Goal: Communication & Community: Answer question/provide support

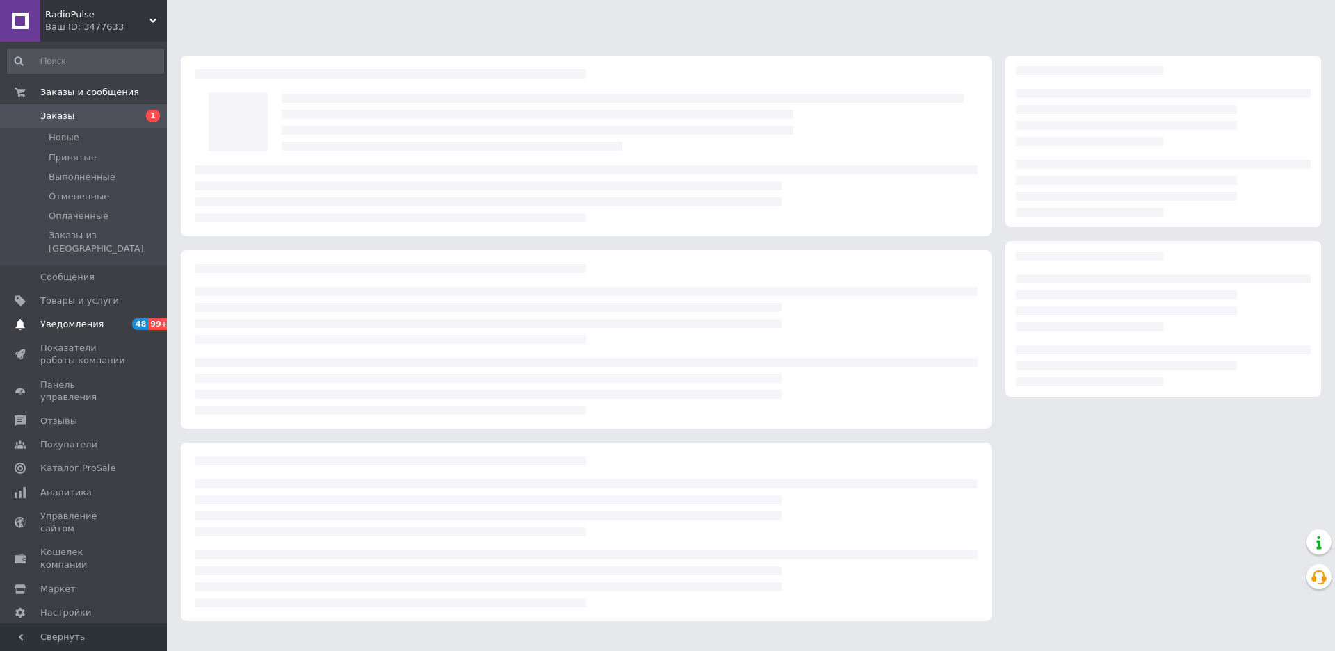
click at [97, 318] on span "Уведомления" at bounding box center [84, 324] width 88 height 13
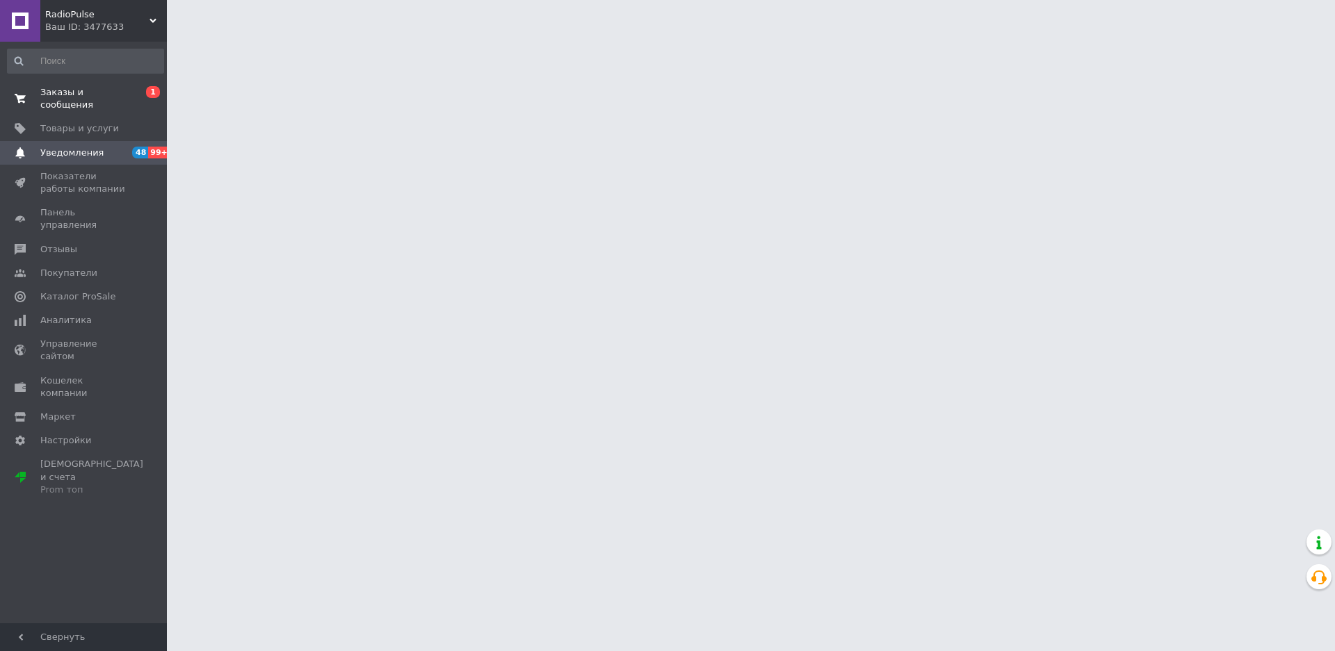
click at [76, 95] on span "Заказы и сообщения" at bounding box center [84, 98] width 88 height 25
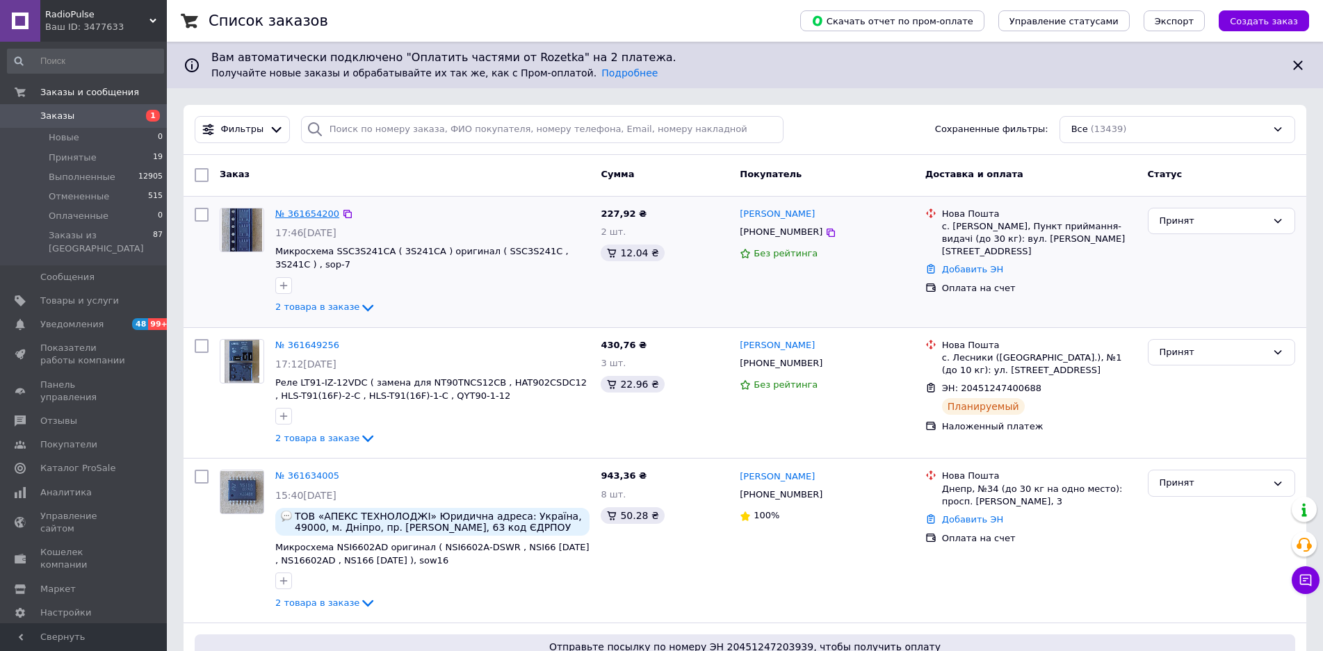
click at [314, 215] on link "№ 361654200" at bounding box center [307, 214] width 64 height 10
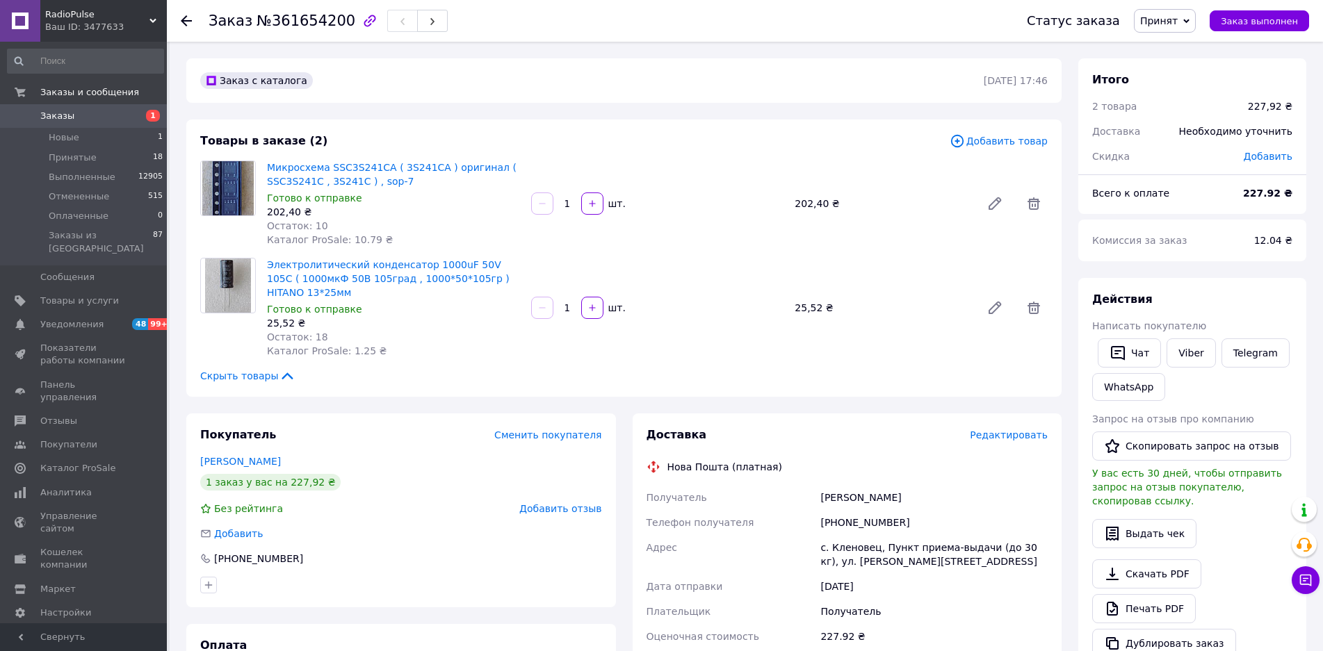
scroll to position [81, 0]
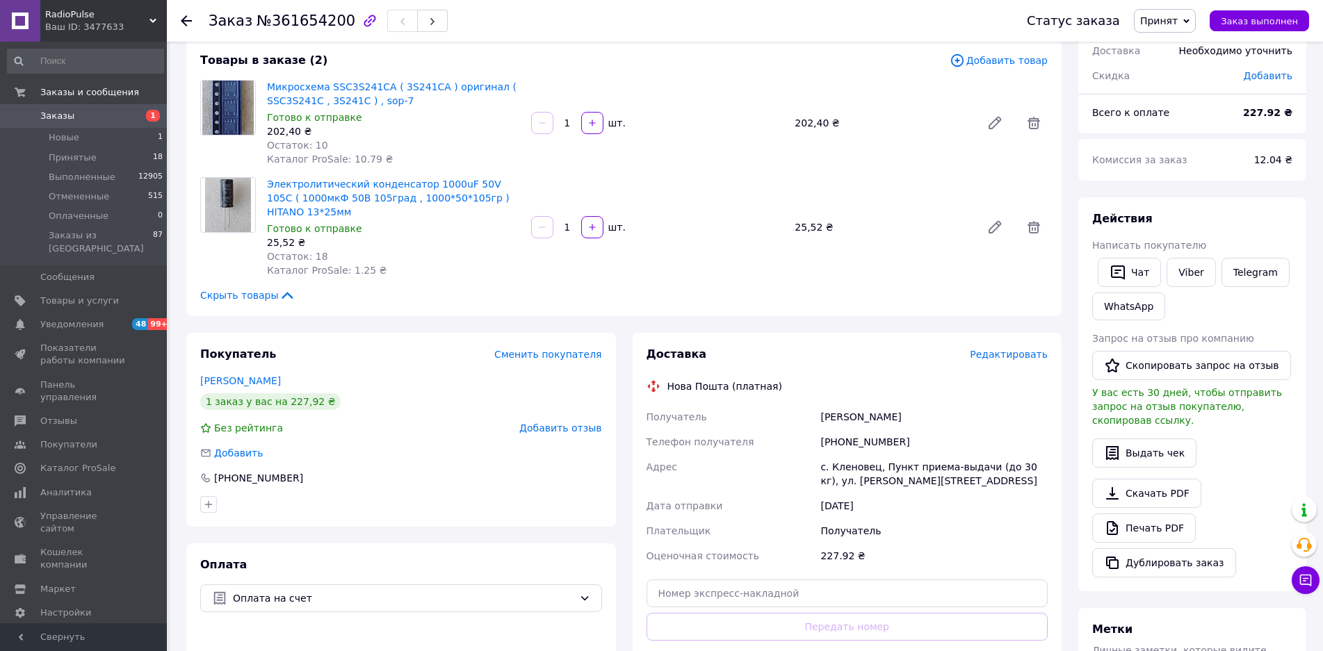
drag, startPoint x: 896, startPoint y: 421, endPoint x: 822, endPoint y: 421, distance: 74.4
click at [822, 421] on div "[PERSON_NAME]" at bounding box center [933, 417] width 233 height 25
click at [49, 295] on span "Товары и услуги" at bounding box center [79, 301] width 79 height 13
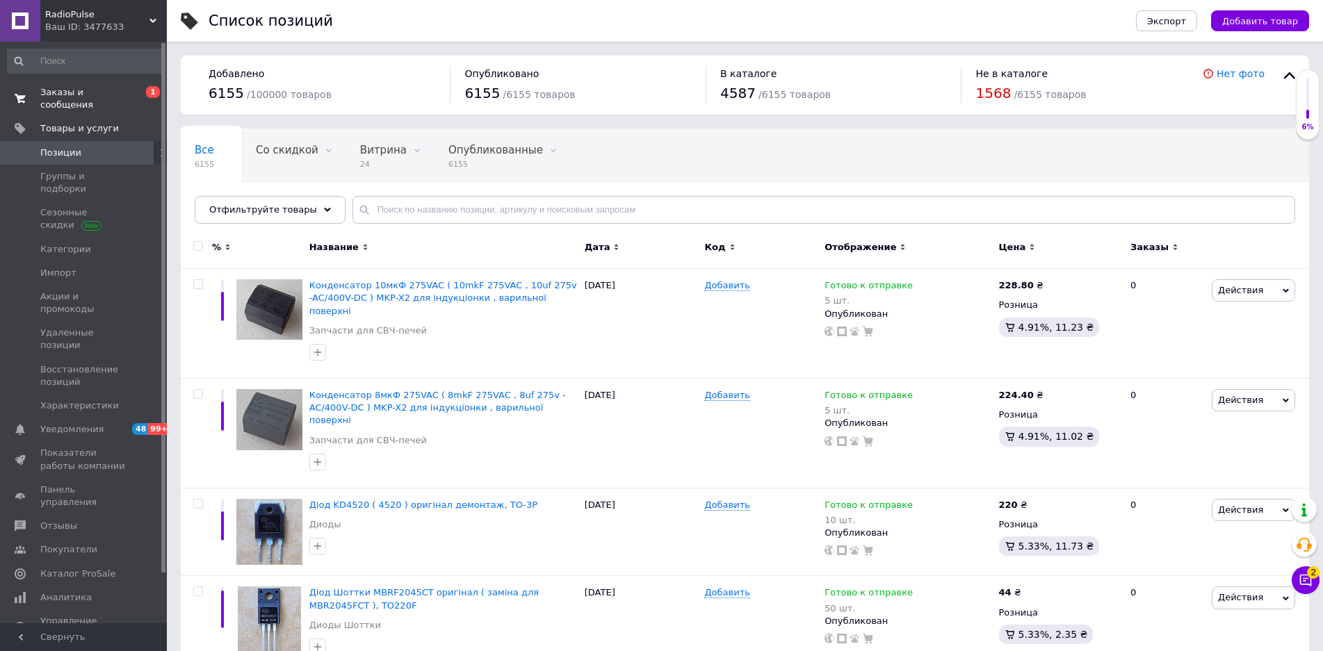
click at [87, 93] on span "Заказы и сообщения" at bounding box center [84, 98] width 88 height 25
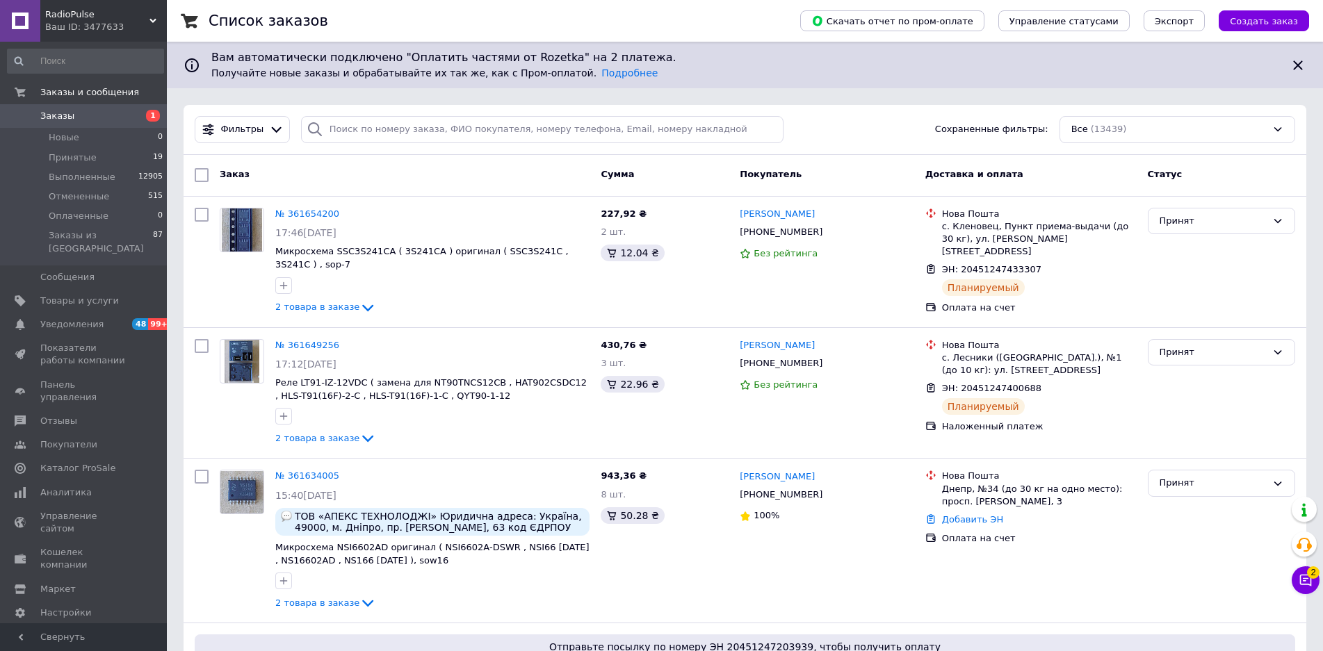
click at [1316, 579] on button "Чат с покупателем 2" at bounding box center [1306, 581] width 28 height 28
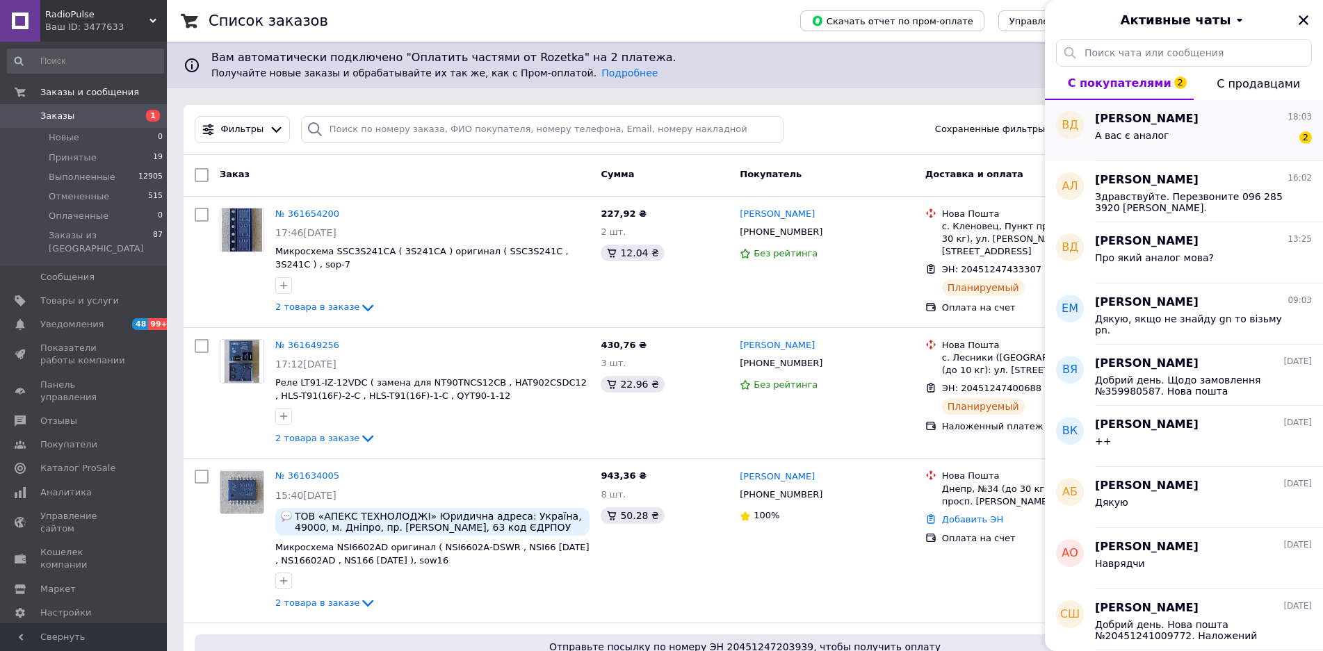
click at [1171, 156] on div "[PERSON_NAME] 18:03 А вас є аналог￼ 2" at bounding box center [1209, 130] width 228 height 61
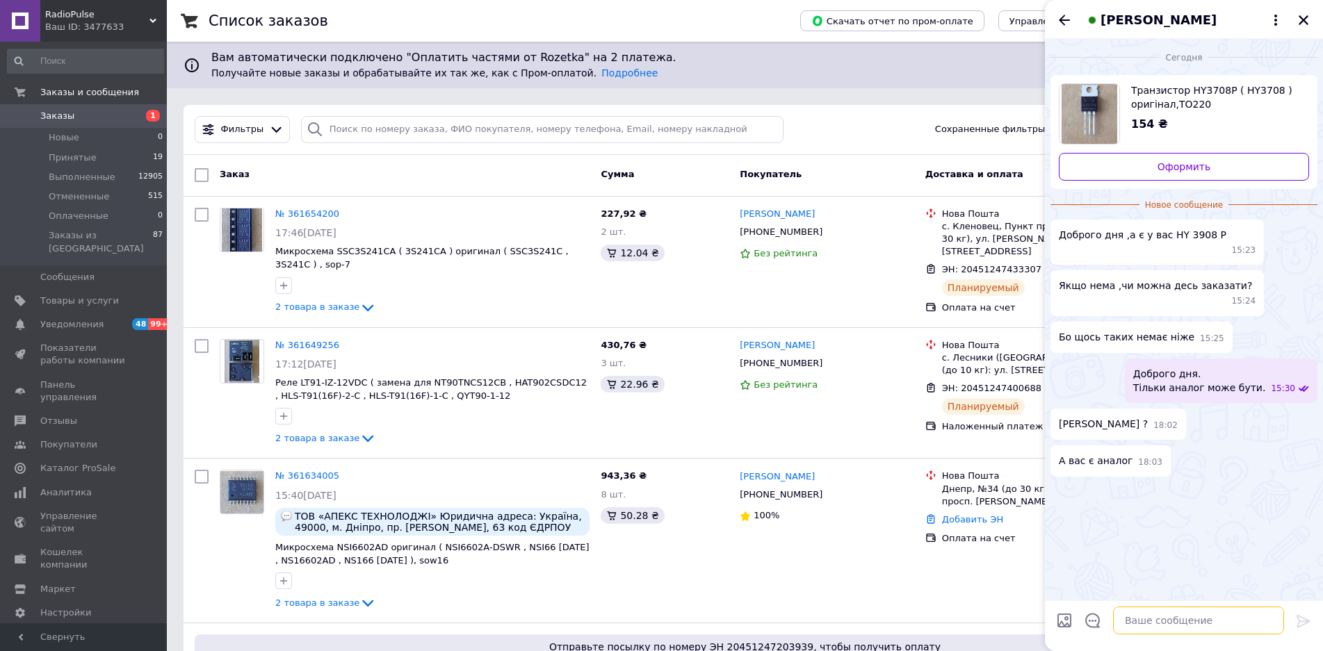
click at [1148, 626] on textarea at bounding box center [1198, 621] width 171 height 28
click at [1162, 620] on textarea "Подивлюсь пыздныше, выдпишусь." at bounding box center [1184, 621] width 199 height 28
click at [1182, 624] on textarea "Подивлюсь піздныше, выдпишусь." at bounding box center [1184, 621] width 199 height 28
click at [1203, 619] on textarea "Подивлюсь піздніше, выдпишусь." at bounding box center [1184, 621] width 199 height 28
type textarea "Подивлюсь піздніше, відпишусь."
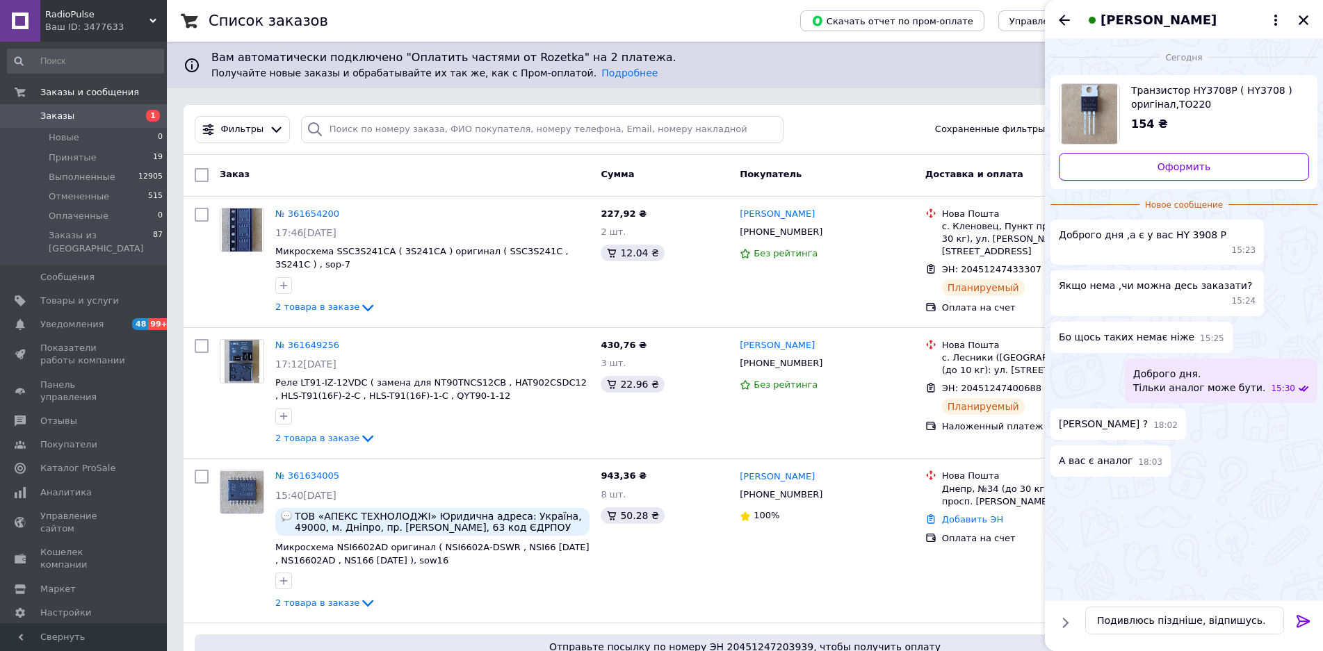
click at [1300, 616] on icon at bounding box center [1302, 621] width 13 height 13
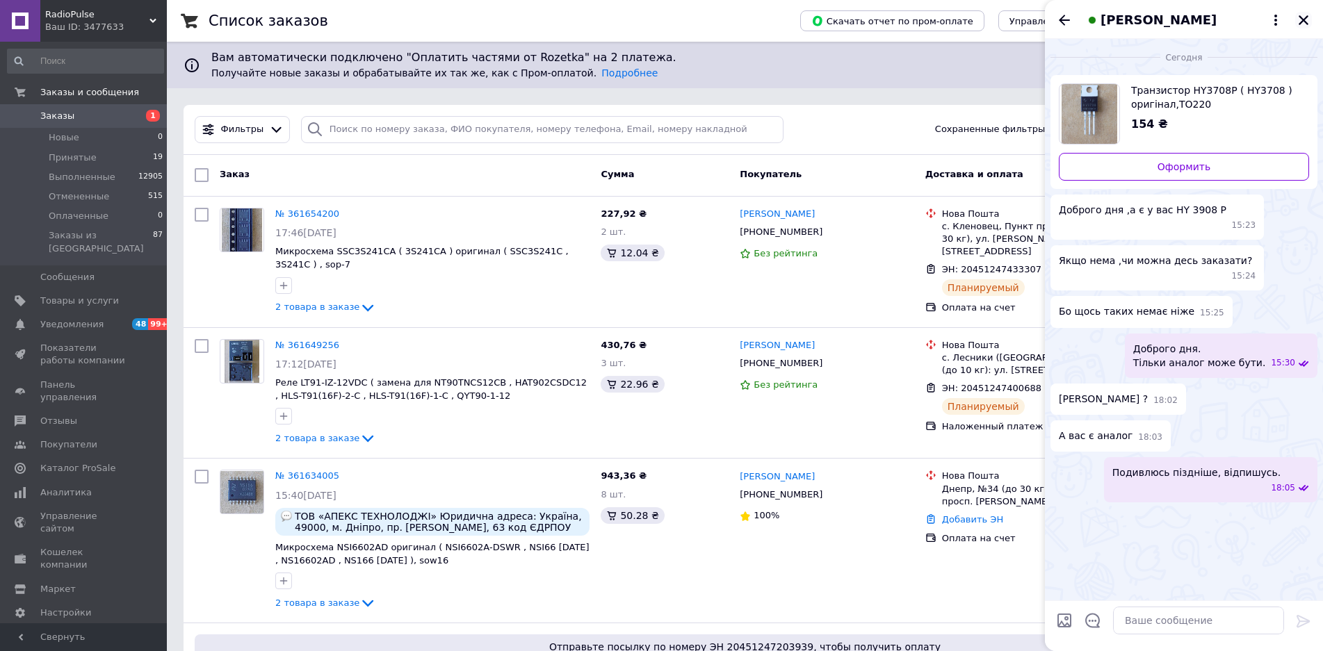
click at [1302, 23] on icon "Закрыть" at bounding box center [1303, 20] width 13 height 13
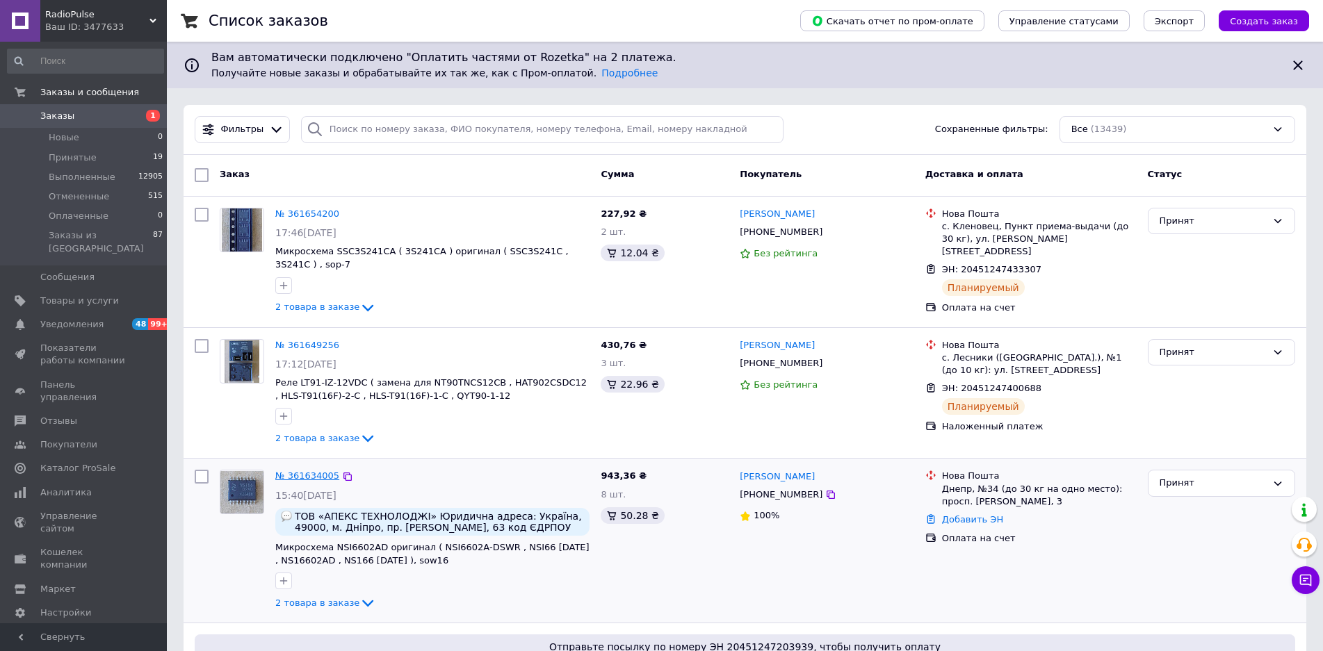
click at [304, 474] on link "№ 361634005" at bounding box center [307, 476] width 64 height 10
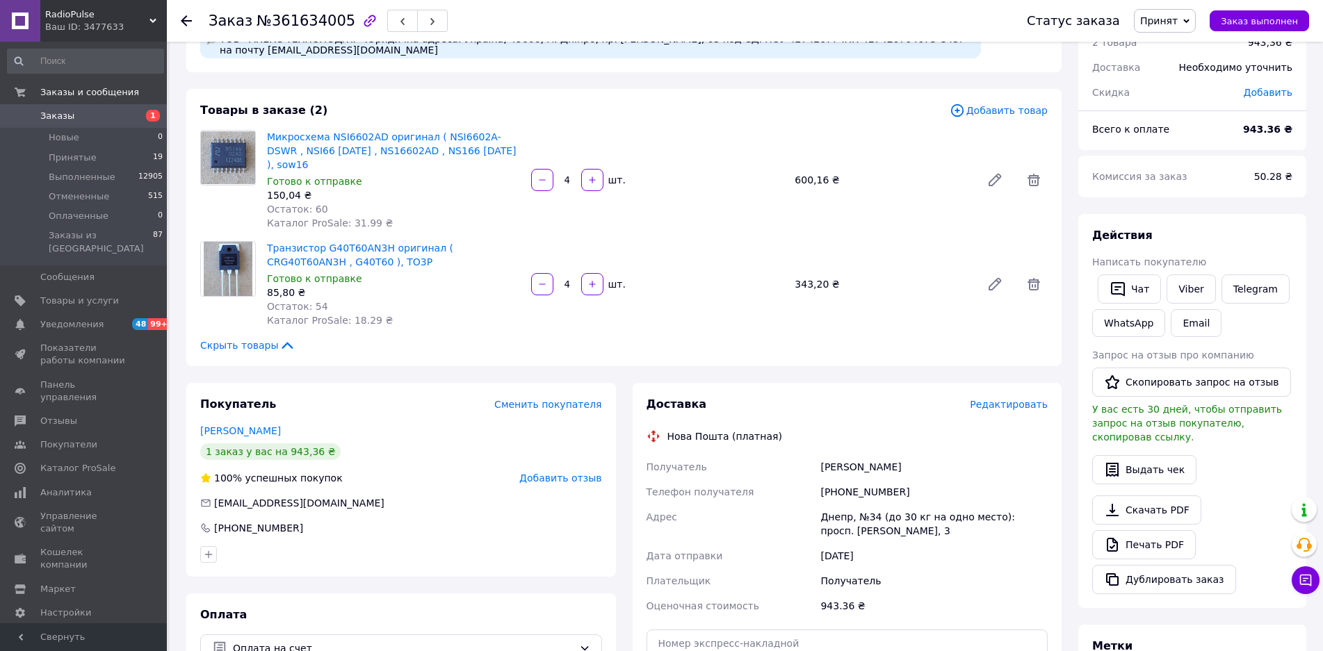
scroll to position [63, 0]
drag, startPoint x: 899, startPoint y: 479, endPoint x: 839, endPoint y: 480, distance: 59.8
click at [839, 480] on div "[PHONE_NUMBER]" at bounding box center [933, 492] width 233 height 25
copy div "0992108835"
drag, startPoint x: 922, startPoint y: 451, endPoint x: 811, endPoint y: 453, distance: 111.9
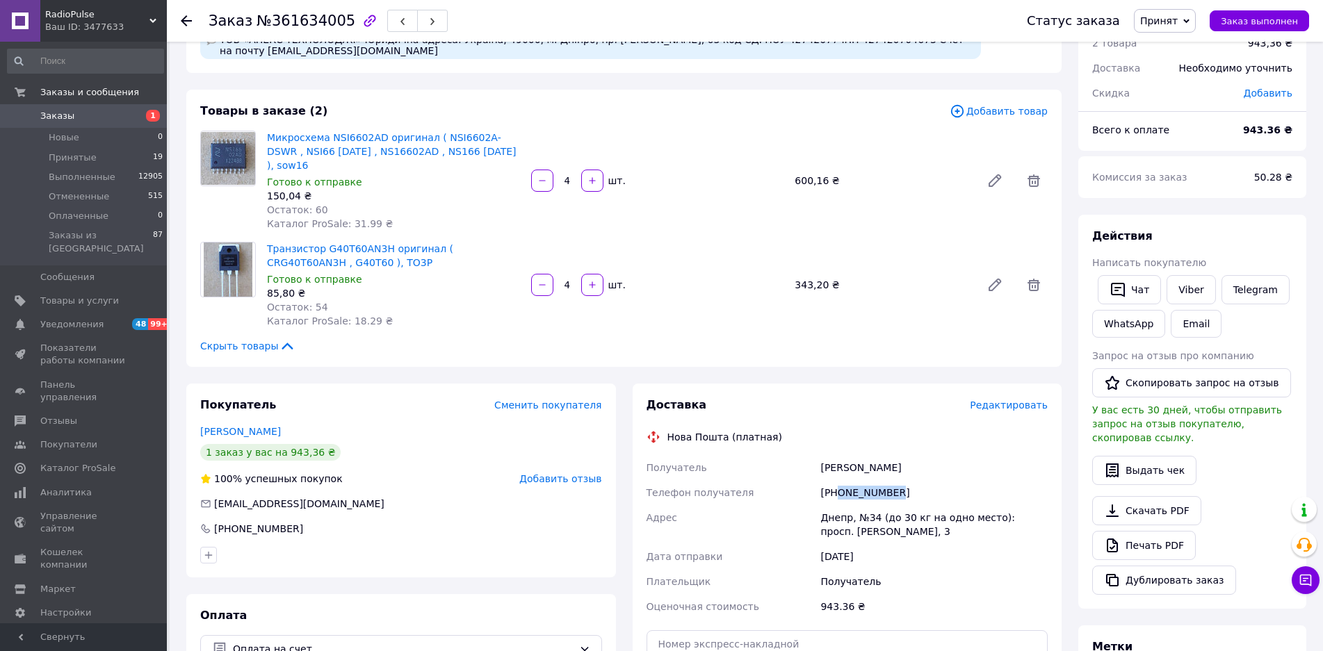
click at [811, 455] on div "Получатель [PERSON_NAME] Телефон получателя [PHONE_NUMBER] Адрес Днепр, №34 (до…" at bounding box center [847, 537] width 407 height 164
copy div "Получатель [PERSON_NAME]"
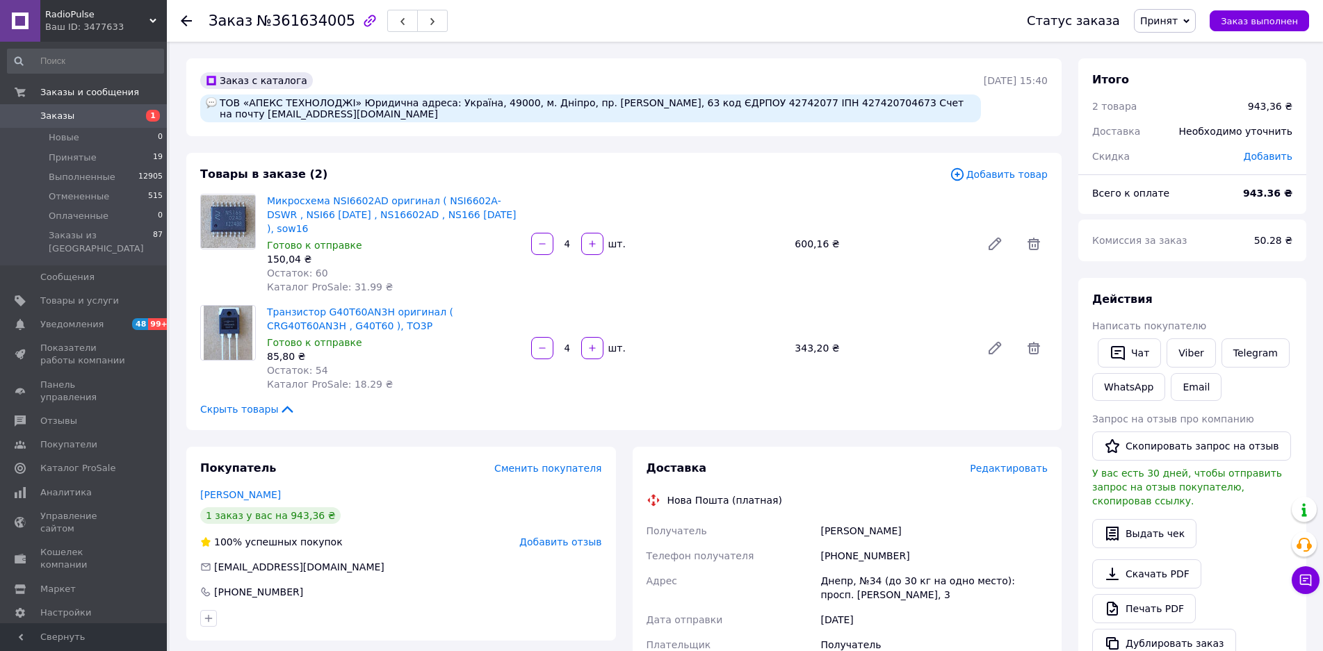
click at [352, 115] on div "ТОВ «АПЕКС ТЕХНОЛОДЖІ» Юридична адреса: Україна, 49000, м. Дніпро, пр. [PERSON_…" at bounding box center [590, 109] width 781 height 28
drag, startPoint x: 344, startPoint y: 115, endPoint x: 221, endPoint y: 116, distance: 123.0
click at [221, 116] on div "ТОВ «АПЕКС ТЕХНОЛОДЖІ» Юридична адреса: Україна, 49000, м. Дніпро, пр. [PERSON_…" at bounding box center [590, 109] width 781 height 28
copy div "[EMAIL_ADDRESS][DOMAIN_NAME]"
click at [1310, 576] on icon at bounding box center [1306, 581] width 12 height 12
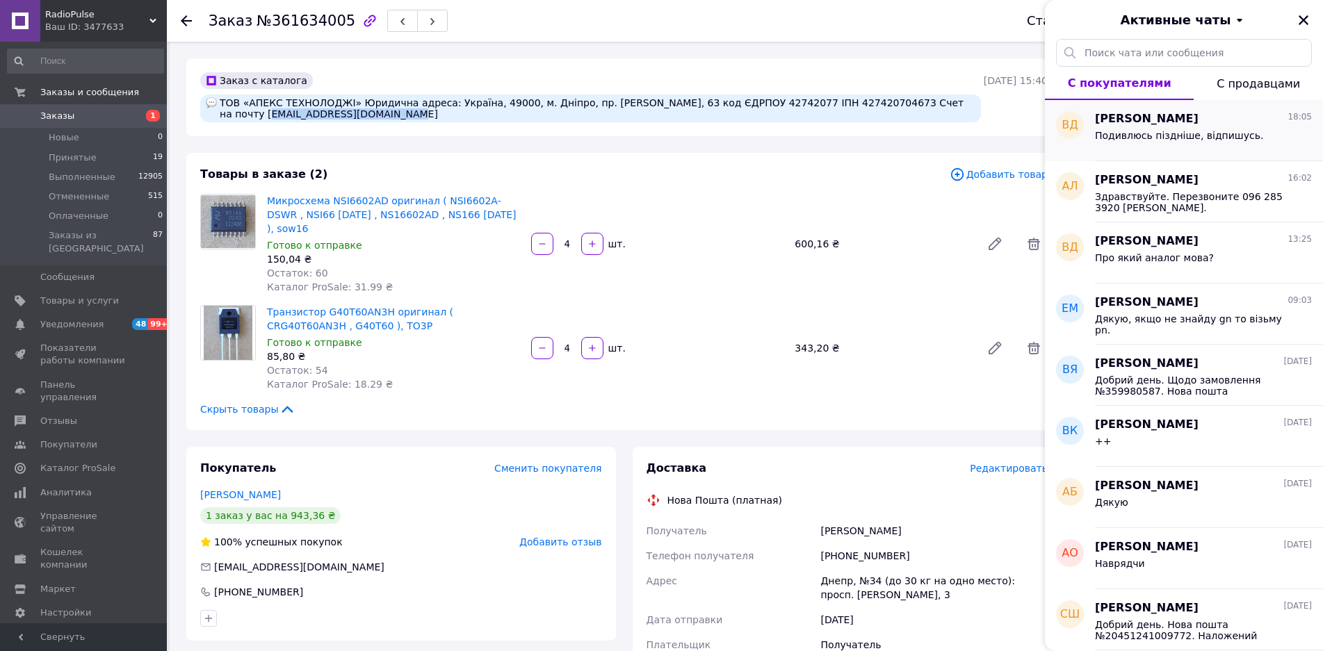
click at [1173, 147] on div "Подивлюсь піздніше, відпишусь." at bounding box center [1179, 139] width 168 height 19
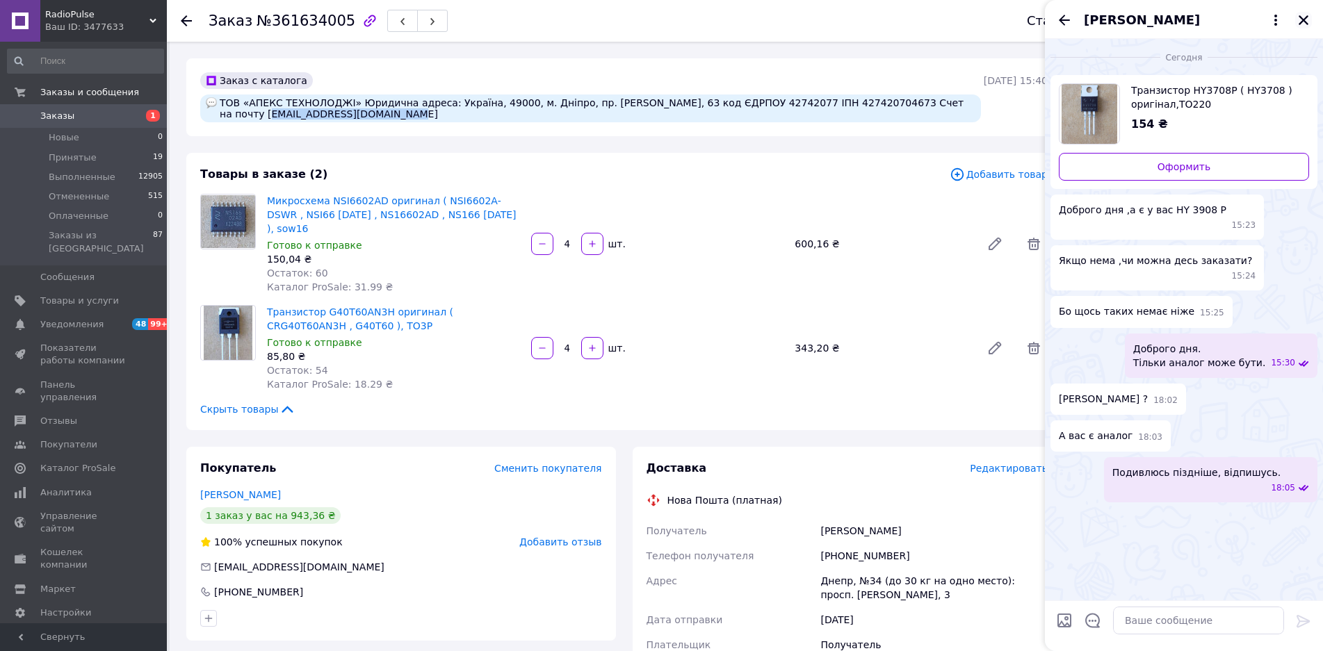
click at [1302, 24] on icon "Закрыть" at bounding box center [1303, 20] width 13 height 13
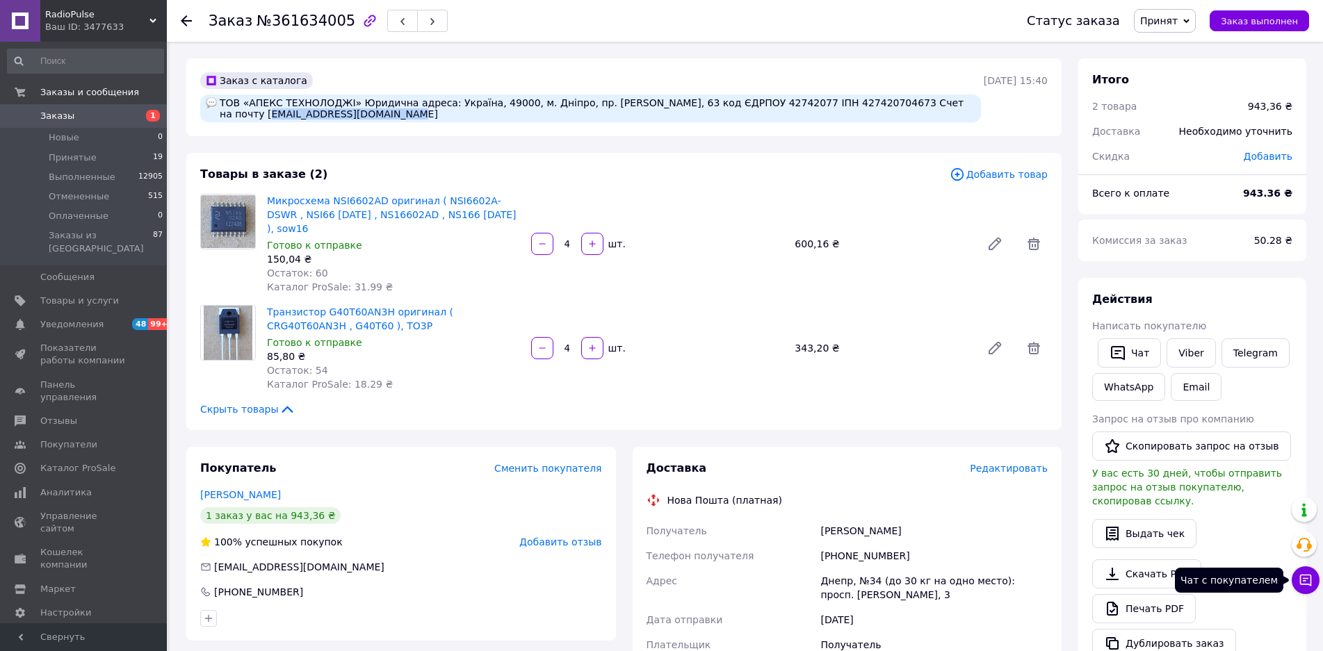
click at [1301, 582] on icon at bounding box center [1306, 581] width 12 height 12
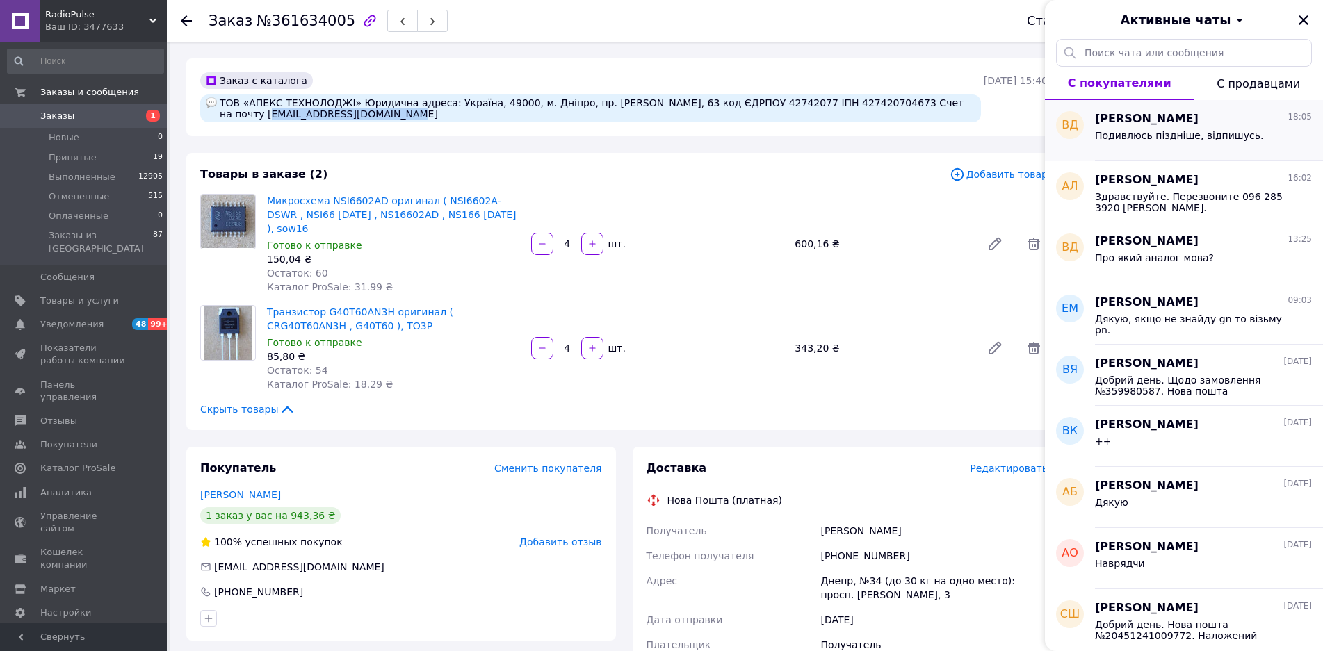
click at [1194, 135] on span "Подивлюсь піздніше, відпишусь." at bounding box center [1179, 135] width 168 height 11
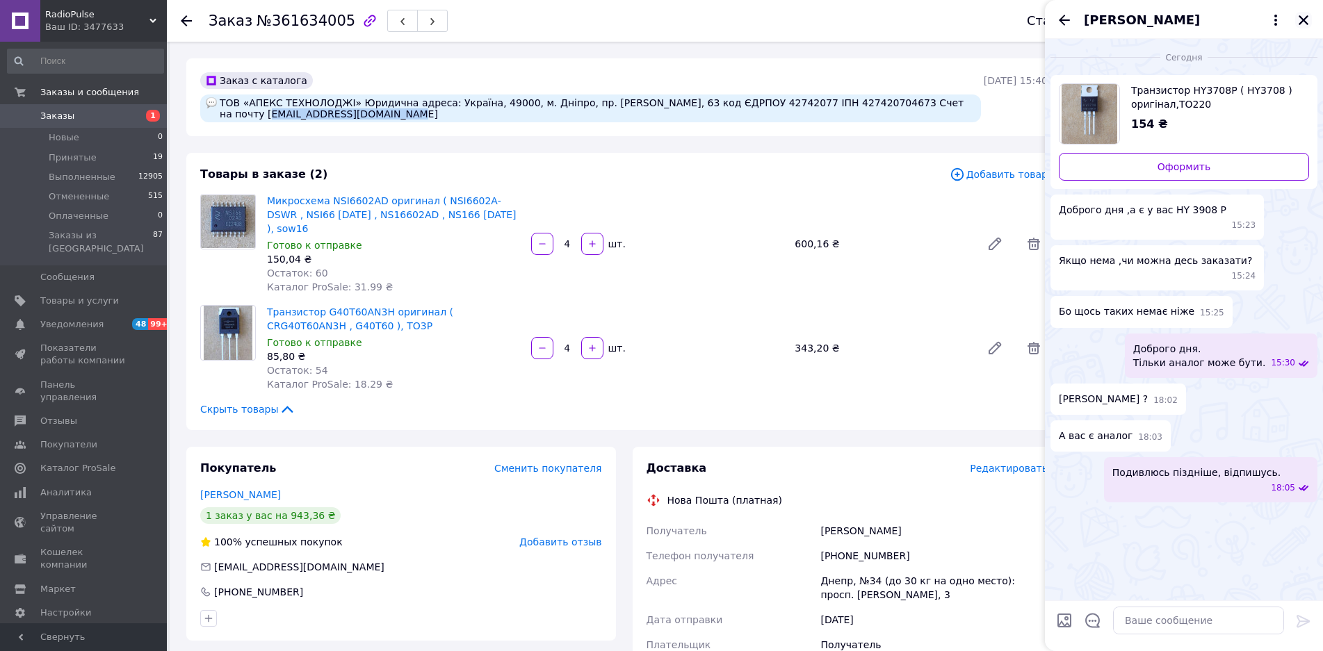
click at [1307, 24] on icon "Закрыть" at bounding box center [1303, 20] width 10 height 10
